Goal: Information Seeking & Learning: Check status

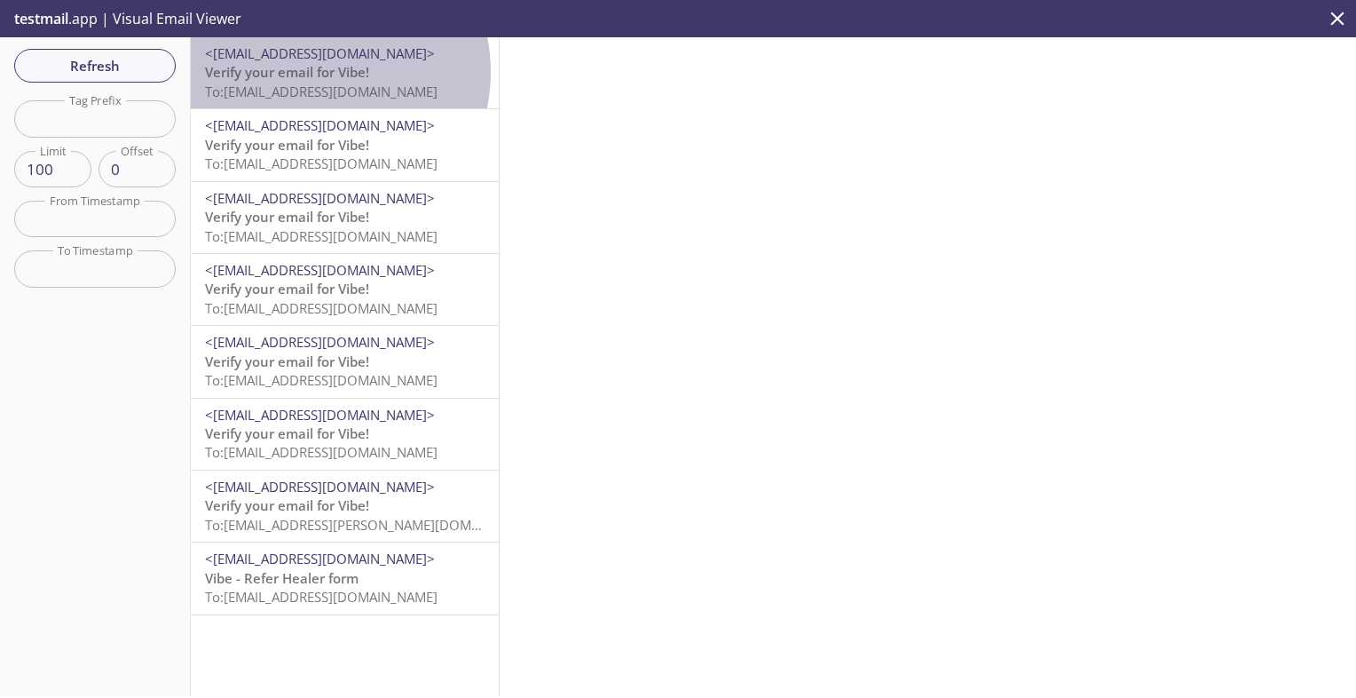
click at [319, 72] on span "Verify your email for Vibe!" at bounding box center [287, 72] width 164 height 18
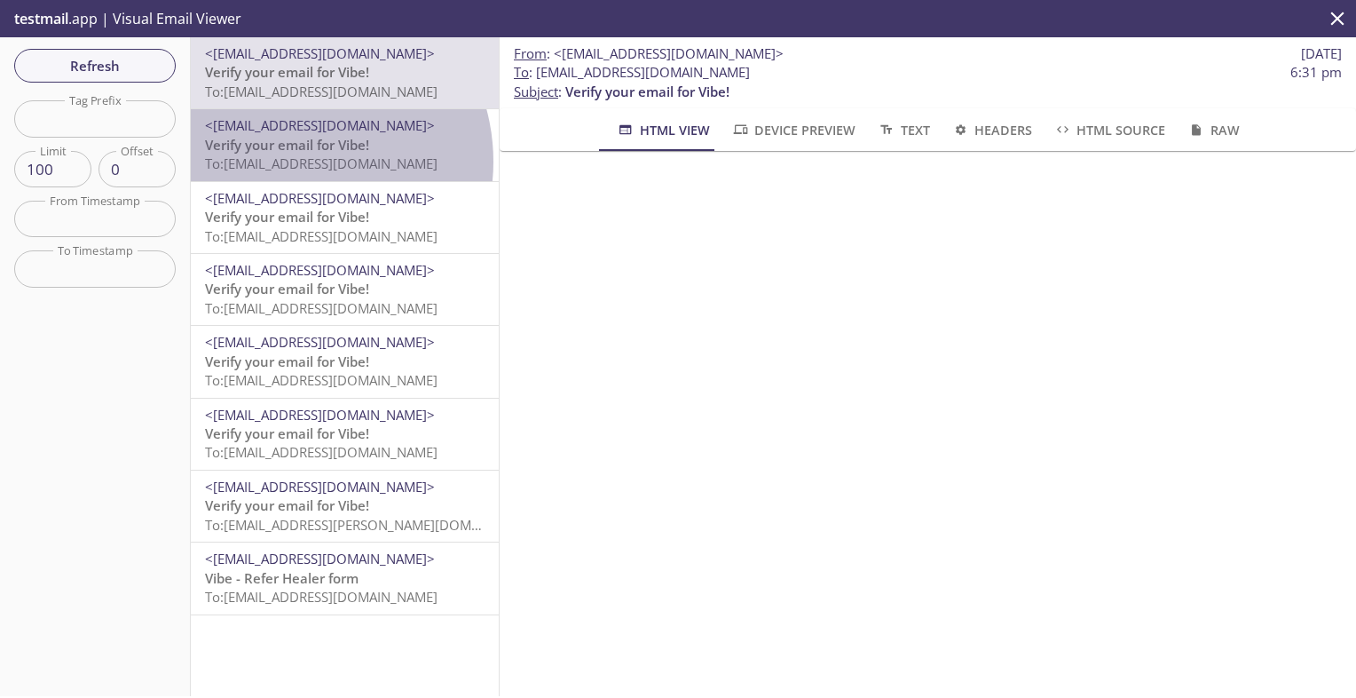
click at [291, 162] on span "To: [EMAIL_ADDRESS][DOMAIN_NAME]" at bounding box center [321, 163] width 233 height 18
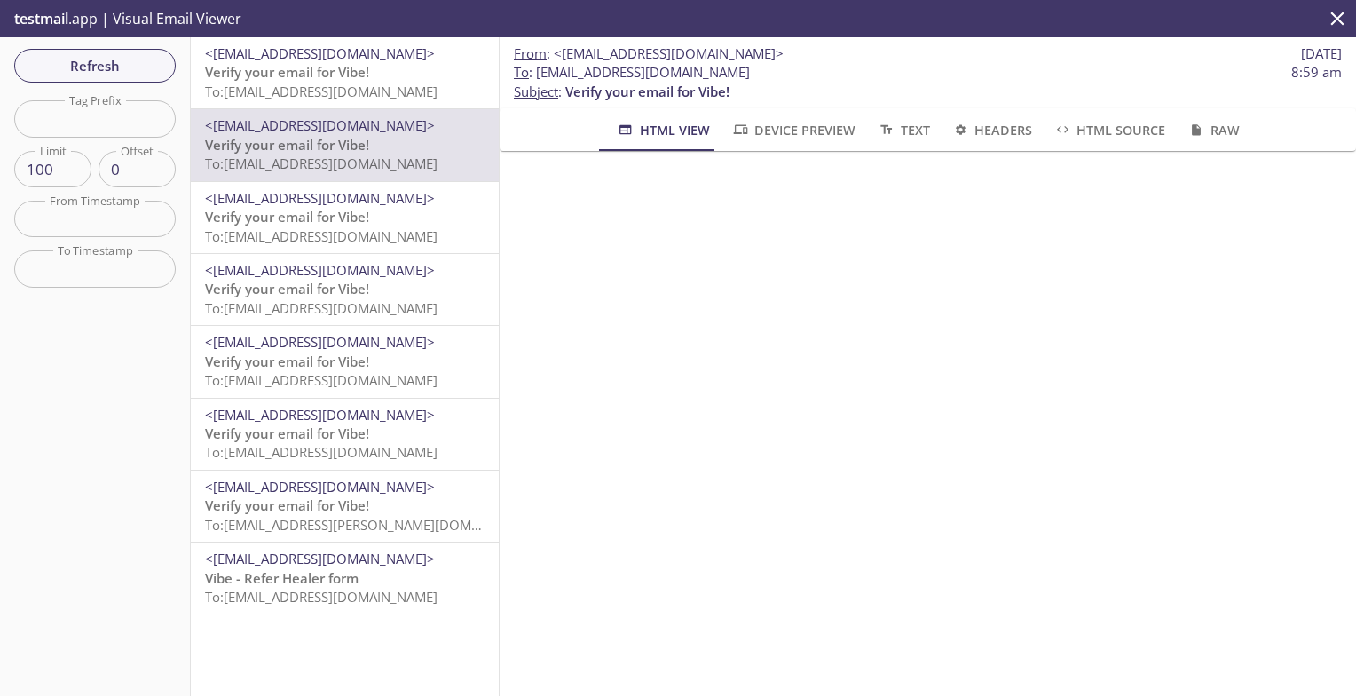
click at [313, 75] on span "Verify your email for Vibe!" at bounding box center [287, 72] width 164 height 18
